Goal: Feedback & Contribution: Leave review/rating

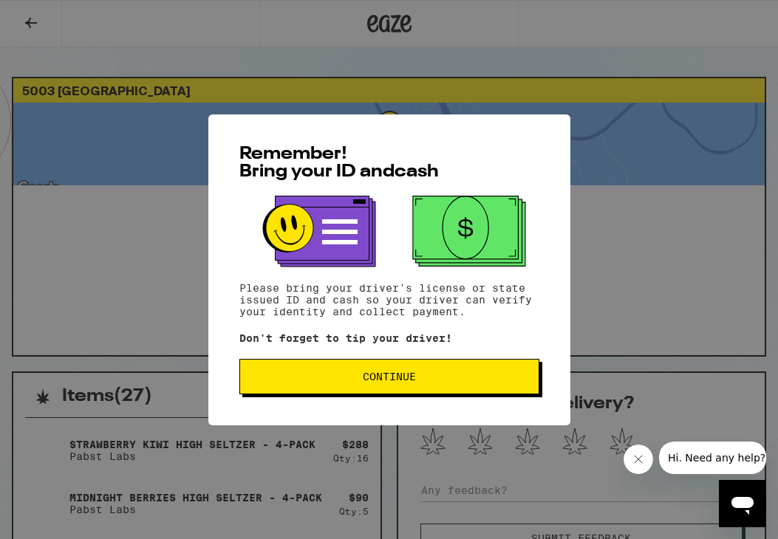
click at [452, 375] on span "Continue" at bounding box center [389, 377] width 275 height 10
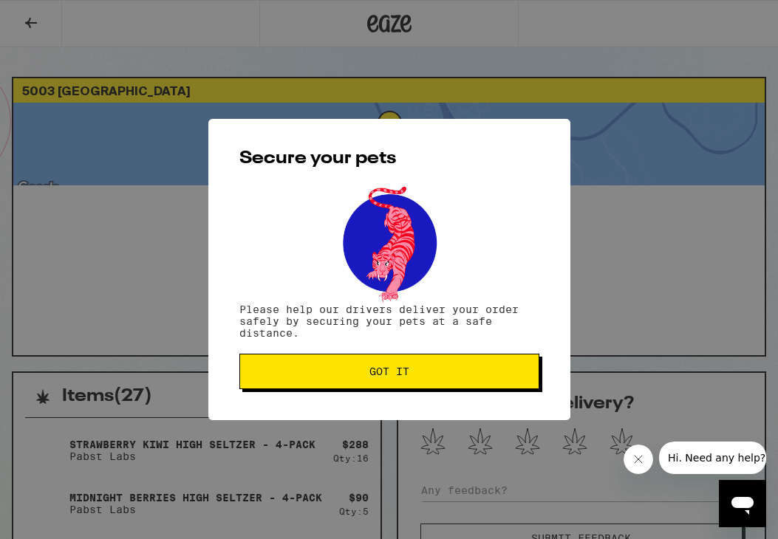
click at [452, 375] on span "Got it" at bounding box center [389, 372] width 275 height 10
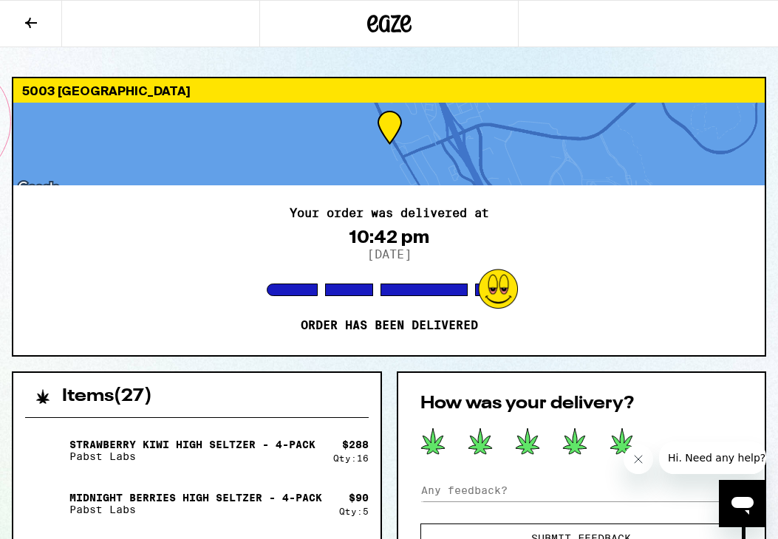
click at [625, 437] on icon at bounding box center [622, 441] width 25 height 27
click at [469, 491] on input at bounding box center [581, 491] width 323 height 22
type input "[PERSON_NAME] is awesome."
click at [555, 531] on button "Submit Feedback" at bounding box center [581, 539] width 323 height 30
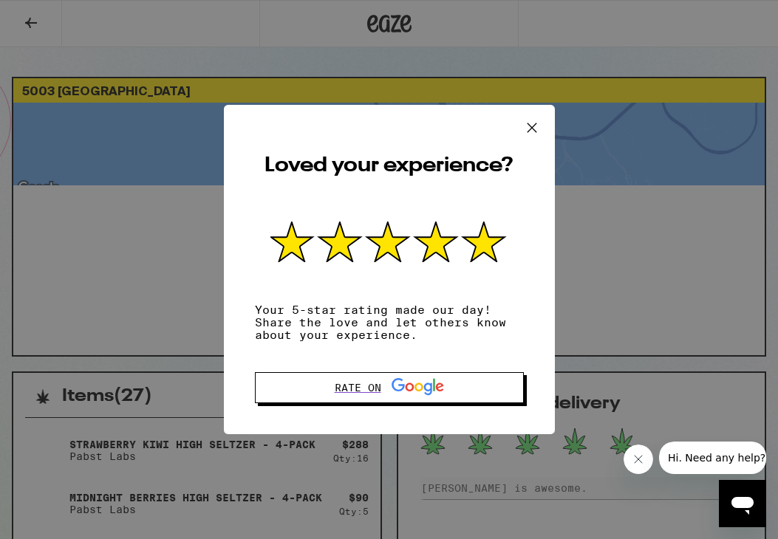
click at [535, 117] on icon at bounding box center [532, 128] width 22 height 22
